Goal: Task Accomplishment & Management: Complete application form

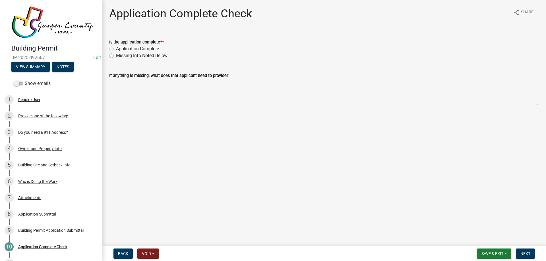
click at [130, 48] on label "Application Complete" at bounding box center [137, 48] width 43 height 7
click at [120, 48] on input "Application Complete" at bounding box center [118, 47] width 4 height 4
radio input "true"
click at [528, 254] on span "Next" at bounding box center [525, 253] width 10 height 5
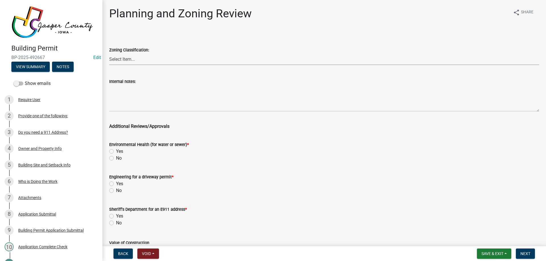
click at [136, 60] on select "Select Item... A RR-5 RR-1 R-1 POS UC/MHP C I FO WHPO AO PUD Incorporated City" at bounding box center [324, 59] width 430 height 12
click at [109, 53] on select "Select Item... A RR-5 RR-1 R-1 POS UC/MHP C I FO WHPO AO PUD Incorporated City" at bounding box center [324, 59] width 430 height 12
select select "dae2cbe3-7a61-4f95-b554-aabafbeeeba9"
click at [116, 158] on label "No" at bounding box center [119, 158] width 6 height 7
click at [116, 158] on input "No" at bounding box center [118, 157] width 4 height 4
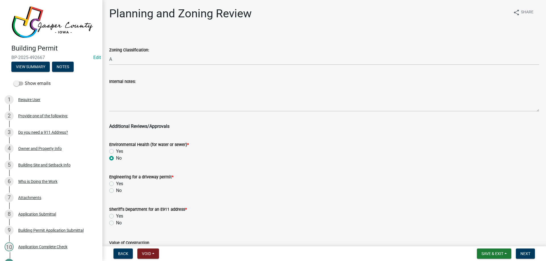
radio input "true"
click at [116, 192] on label "No" at bounding box center [119, 190] width 6 height 7
click at [116, 191] on input "No" at bounding box center [118, 189] width 4 height 4
radio input "true"
click at [111, 226] on div "No" at bounding box center [324, 223] width 430 height 7
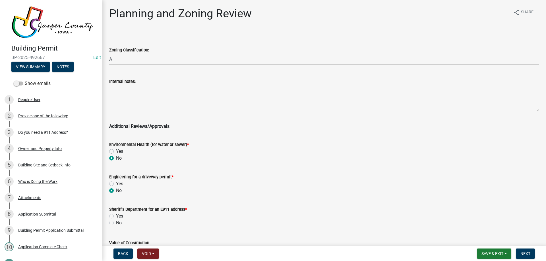
click at [116, 222] on label "No" at bounding box center [119, 223] width 6 height 7
click at [116, 222] on input "No" at bounding box center [118, 222] width 4 height 4
radio input "true"
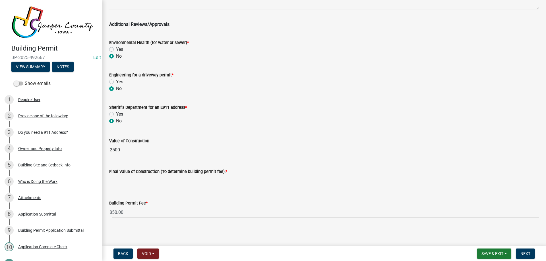
scroll to position [103, 0]
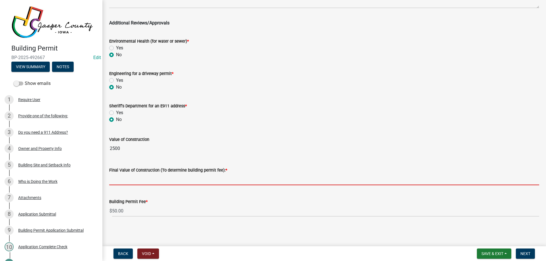
click at [143, 183] on input "text" at bounding box center [324, 180] width 430 height 12
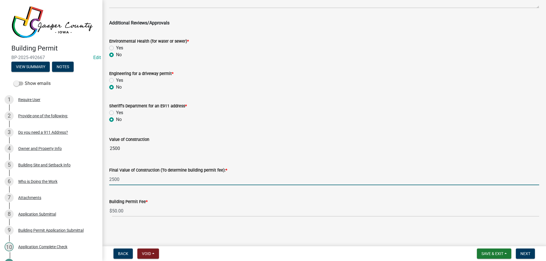
type input "2500"
click at [310, 118] on form "Sheriff's Department for an E911 address * Yes No" at bounding box center [324, 109] width 430 height 27
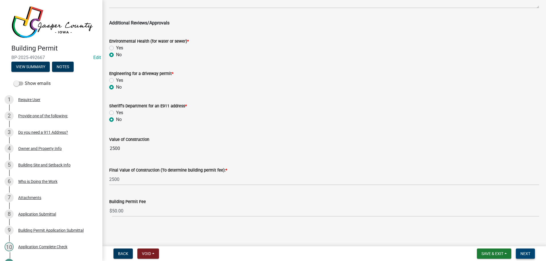
click at [530, 253] on button "Next" at bounding box center [524, 254] width 19 height 10
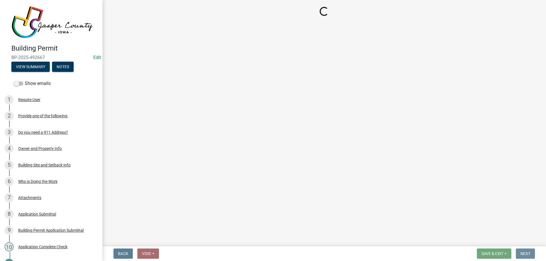
scroll to position [0, 0]
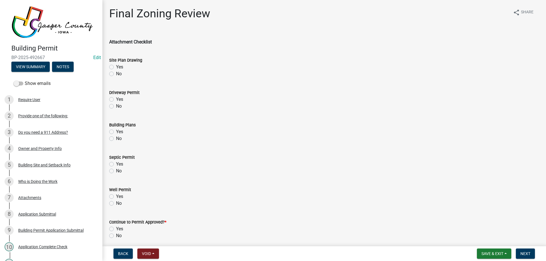
click at [116, 73] on label "No" at bounding box center [119, 73] width 6 height 7
click at [116, 73] on input "No" at bounding box center [118, 72] width 4 height 4
radio input "true"
click at [116, 105] on label "No" at bounding box center [119, 106] width 6 height 7
click at [116, 105] on input "No" at bounding box center [118, 105] width 4 height 4
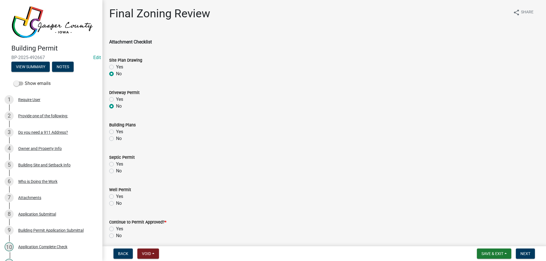
radio input "true"
click at [116, 67] on label "Yes" at bounding box center [119, 67] width 7 height 7
click at [116, 67] on input "Yes" at bounding box center [118, 66] width 4 height 4
radio input "true"
click at [116, 138] on label "No" at bounding box center [119, 138] width 6 height 7
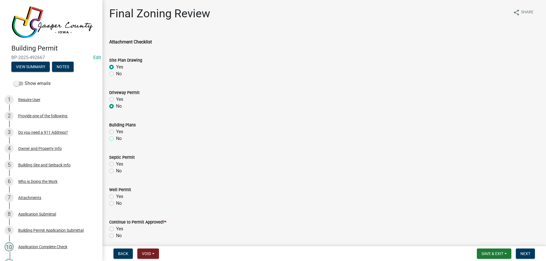
click at [116, 138] on input "No" at bounding box center [118, 137] width 4 height 4
radio input "true"
click at [116, 169] on label "No" at bounding box center [119, 171] width 6 height 7
click at [116, 169] on input "No" at bounding box center [118, 170] width 4 height 4
radio input "true"
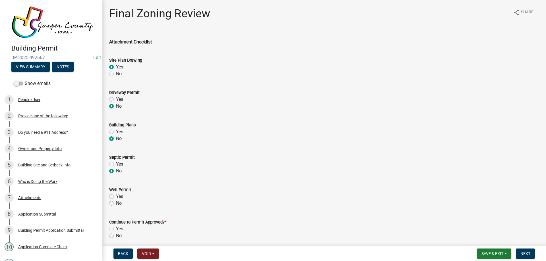
click at [116, 204] on label "No" at bounding box center [119, 203] width 6 height 7
click at [116, 204] on input "No" at bounding box center [118, 202] width 4 height 4
radio input "true"
click at [116, 228] on label "Yes" at bounding box center [119, 229] width 7 height 7
click at [116, 228] on input "Yes" at bounding box center [118, 228] width 4 height 4
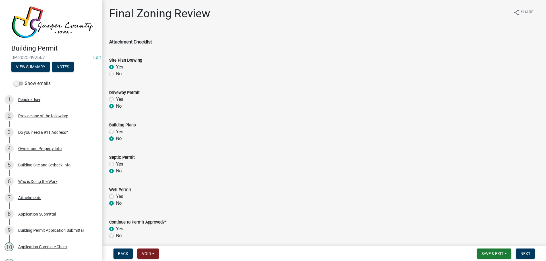
radio input "true"
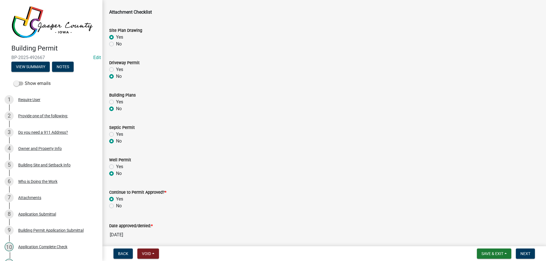
scroll to position [132, 0]
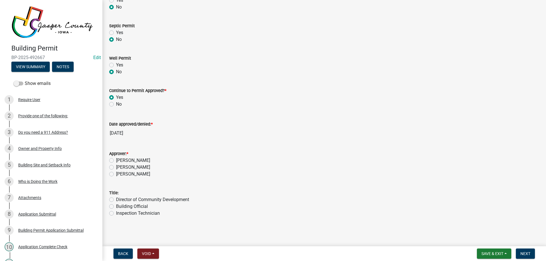
click at [116, 167] on label "Andrew Main" at bounding box center [133, 167] width 34 height 7
click at [116, 167] on input "Andrew Main" at bounding box center [118, 166] width 4 height 4
radio input "true"
drag, startPoint x: 113, startPoint y: 156, endPoint x: 113, endPoint y: 161, distance: 4.3
click at [113, 157] on div "Approver: *" at bounding box center [324, 153] width 430 height 7
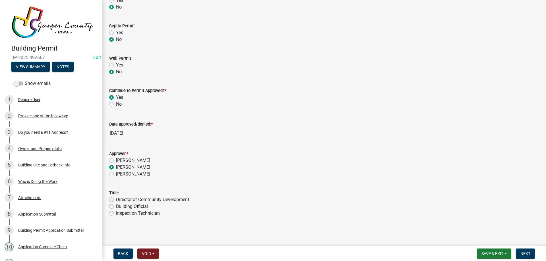
click at [116, 161] on label "[PERSON_NAME]" at bounding box center [133, 160] width 34 height 7
click at [116, 161] on input "[PERSON_NAME]" at bounding box center [118, 159] width 4 height 4
radio input "true"
click at [116, 205] on label "Building Official" at bounding box center [132, 206] width 32 height 7
click at [116, 205] on input "Building Official" at bounding box center [118, 205] width 4 height 4
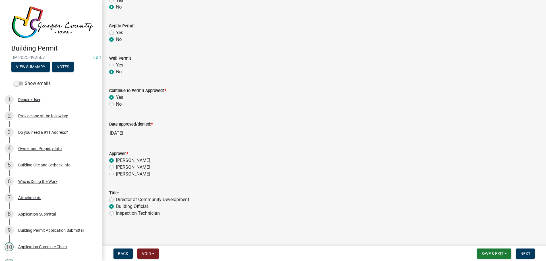
radio input "true"
click at [529, 254] on span "Next" at bounding box center [525, 253] width 10 height 5
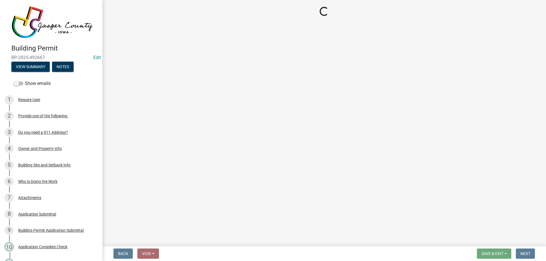
select select "3: 3"
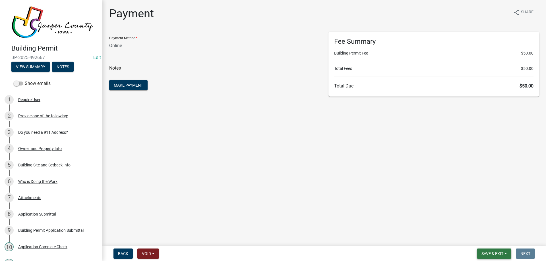
click at [492, 250] on button "Save & Exit" at bounding box center [493, 254] width 34 height 10
click at [485, 240] on button "Save & Exit" at bounding box center [487, 239] width 45 height 14
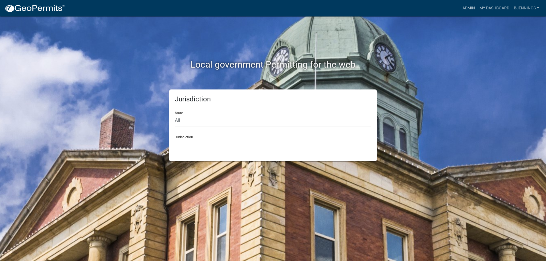
click at [228, 126] on select "All [US_STATE] [US_STATE] [US_STATE] [US_STATE] [US_STATE] [US_STATE] [US_STATE…" at bounding box center [273, 121] width 196 height 12
select select "[US_STATE]"
click at [175, 115] on select "All [US_STATE] [US_STATE] [US_STATE] [US_STATE] [US_STATE] [US_STATE] [US_STATE…" at bounding box center [273, 121] width 196 height 12
click at [222, 150] on select "[GEOGRAPHIC_DATA], [US_STATE] [GEOGRAPHIC_DATA], [US_STATE] [GEOGRAPHIC_DATA], …" at bounding box center [273, 145] width 196 height 12
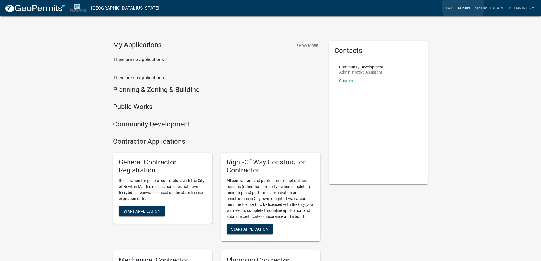
click at [463, 7] on link "Admin" at bounding box center [463, 8] width 17 height 11
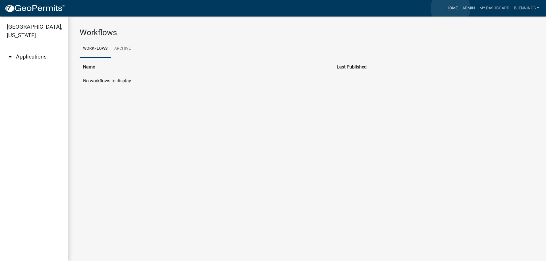
click at [450, 8] on link "Home" at bounding box center [452, 8] width 16 height 11
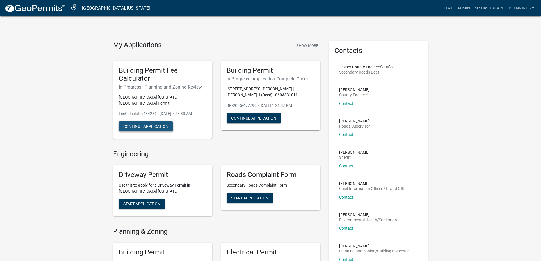
click at [144, 121] on button "Continue Application" at bounding box center [146, 126] width 54 height 10
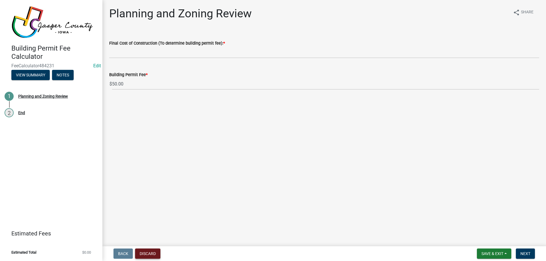
click at [150, 249] on button "Discard" at bounding box center [147, 254] width 25 height 10
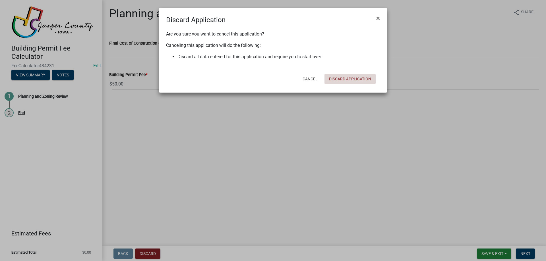
click at [341, 78] on button "Discard Application" at bounding box center [349, 79] width 51 height 10
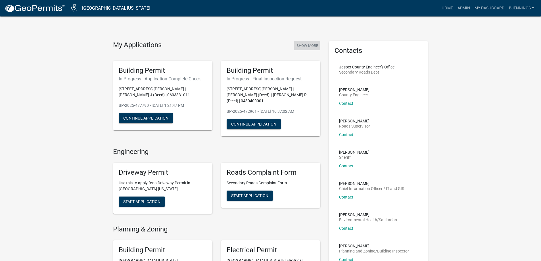
click at [308, 45] on button "Show More" at bounding box center [307, 45] width 26 height 9
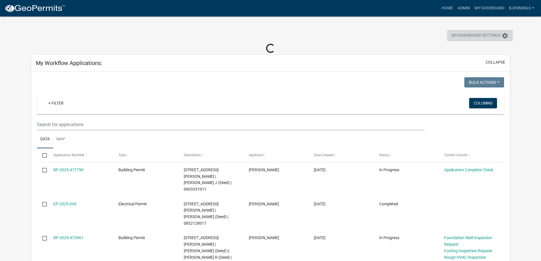
click at [491, 35] on span "My Dashboard Settings" at bounding box center [476, 35] width 49 height 7
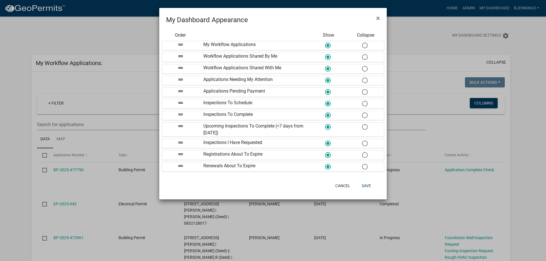
click at [328, 44] on span at bounding box center [327, 45] width 12 height 12
click at [325, 43] on input "radio" at bounding box center [325, 43] width 0 height 0
click at [367, 44] on span at bounding box center [364, 45] width 12 height 12
click at [362, 43] on input "radio" at bounding box center [362, 43] width 0 height 0
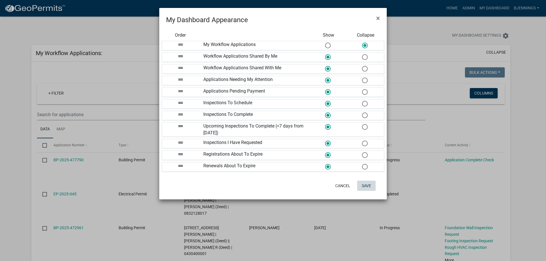
click at [362, 187] on button "Save" at bounding box center [366, 186] width 18 height 10
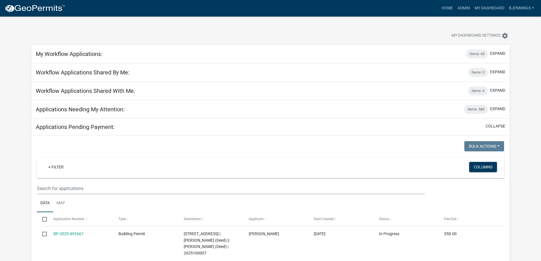
click at [438, 8] on div "Home Admin My Dashboard bjennings Admin Account Contractor Profile Logout" at bounding box center [303, 8] width 467 height 11
click at [441, 8] on link "Home" at bounding box center [448, 8] width 16 height 11
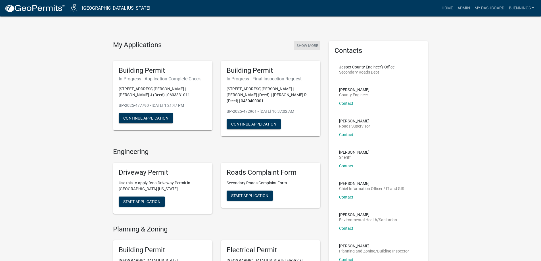
click at [302, 44] on button "Show More" at bounding box center [307, 45] width 26 height 9
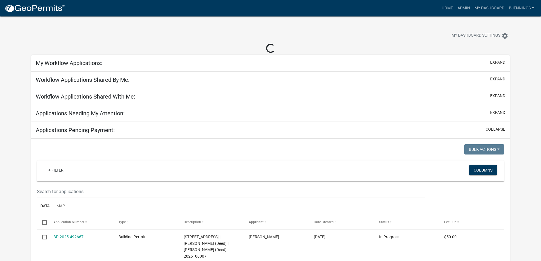
click at [499, 62] on button "expand" at bounding box center [497, 62] width 15 height 6
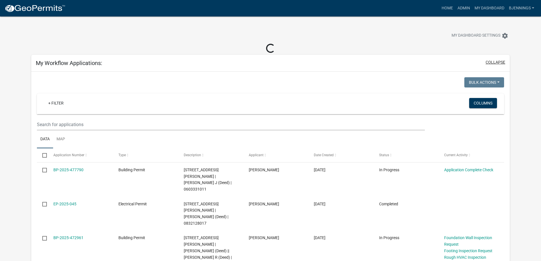
click at [496, 62] on button "collapse" at bounding box center [496, 62] width 20 height 6
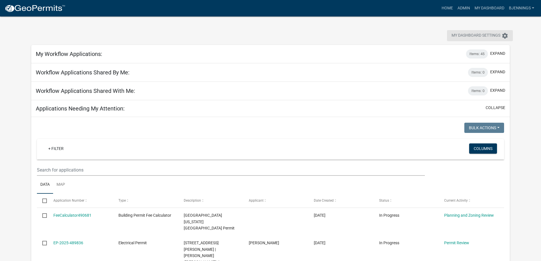
click at [507, 36] on icon "settings" at bounding box center [505, 35] width 7 height 7
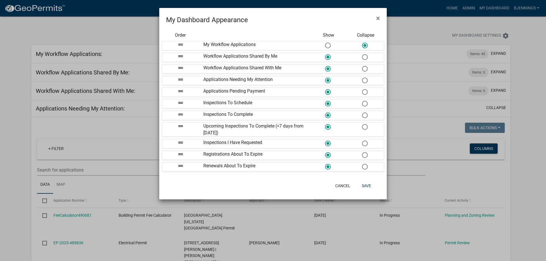
click at [328, 46] on span at bounding box center [327, 45] width 12 height 12
click at [325, 43] on input "radio" at bounding box center [325, 43] width 0 height 0
click at [368, 188] on button "Save" at bounding box center [366, 186] width 18 height 10
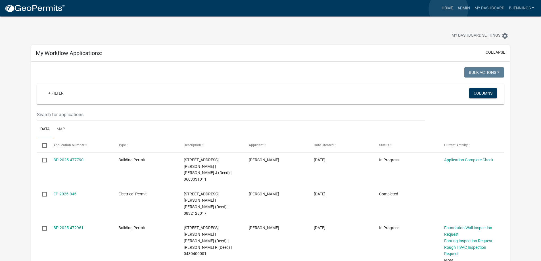
click at [449, 9] on link "Home" at bounding box center [448, 8] width 16 height 11
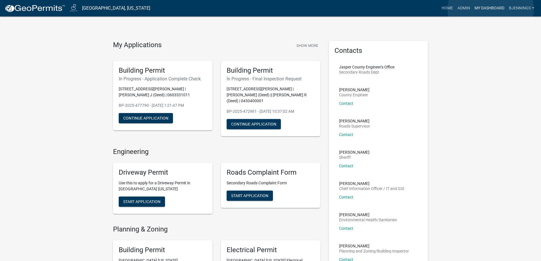
click at [491, 10] on link "My Dashboard" at bounding box center [489, 8] width 34 height 11
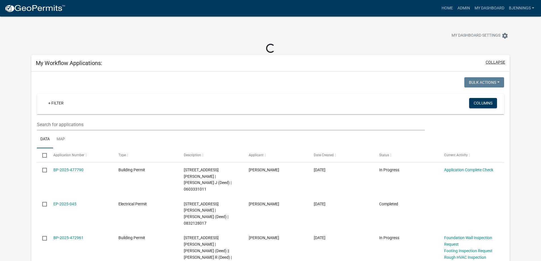
click at [498, 61] on button "collapse" at bounding box center [496, 62] width 20 height 6
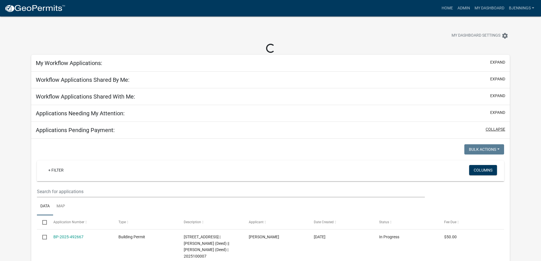
click at [496, 128] on button "collapse" at bounding box center [496, 129] width 20 height 6
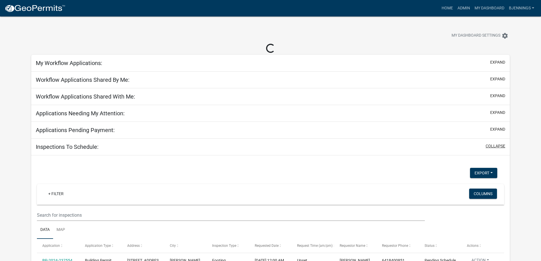
click at [501, 146] on button "collapse" at bounding box center [496, 146] width 20 height 6
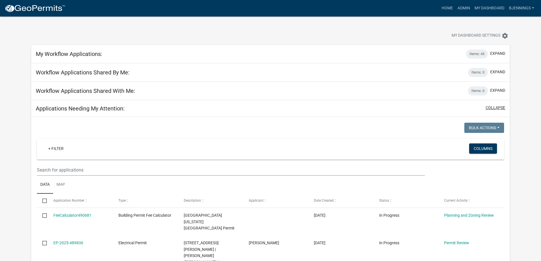
click at [496, 107] on button "collapse" at bounding box center [496, 108] width 20 height 6
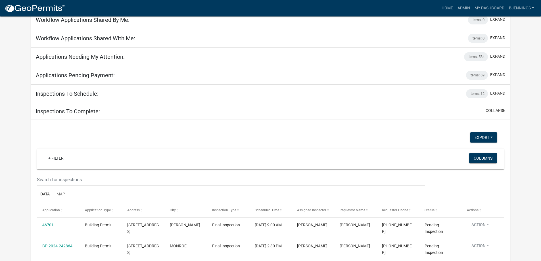
scroll to position [57, 0]
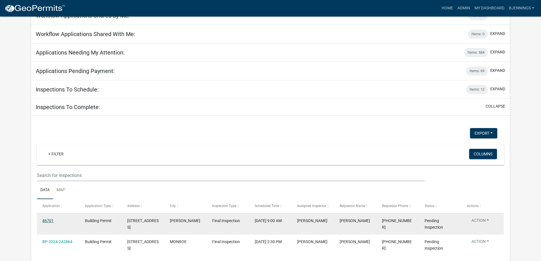
click at [51, 220] on link "46701" at bounding box center [47, 220] width 11 height 5
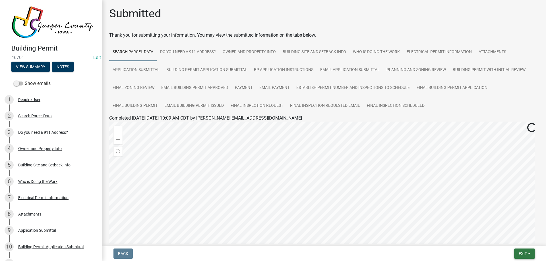
click at [526, 255] on span "Exit" at bounding box center [522, 253] width 8 height 5
click at [519, 240] on button "Save & Exit" at bounding box center [511, 239] width 45 height 14
